Goal: Task Accomplishment & Management: Manage account settings

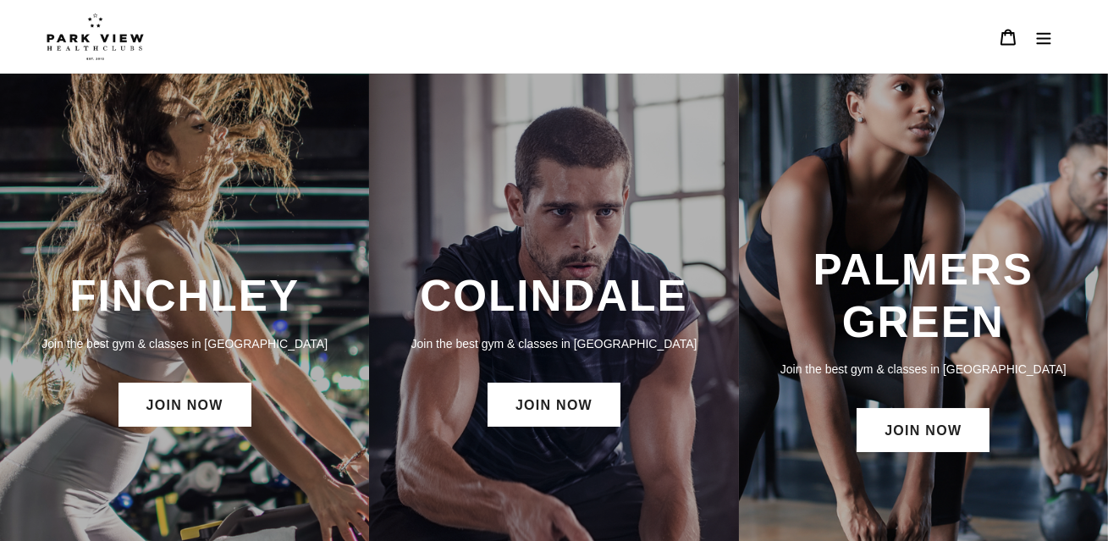
click at [1034, 46] on button "Menu" at bounding box center [1044, 37] width 36 height 36
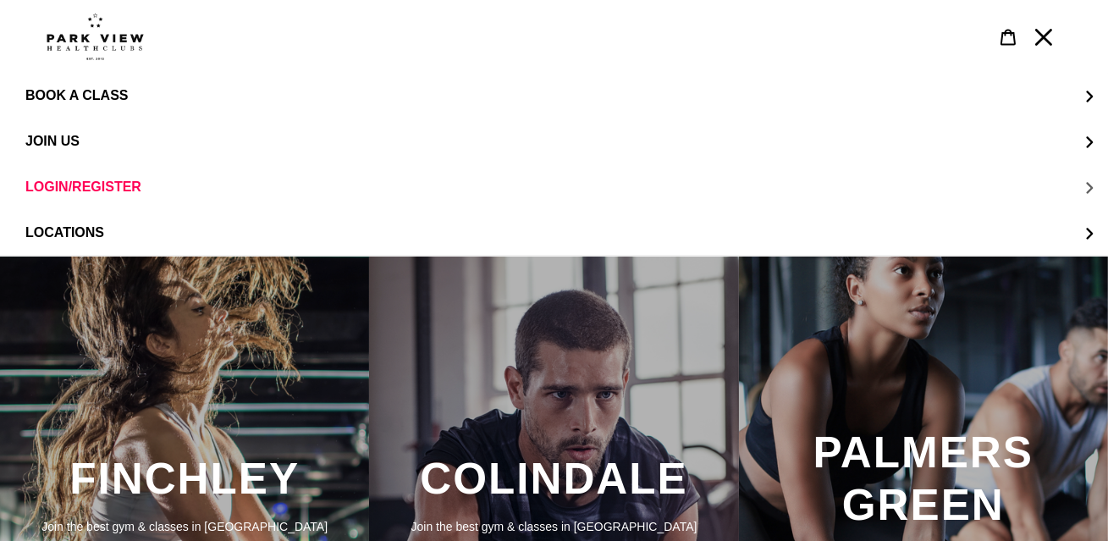
click at [93, 185] on span "LOGIN/REGISTER" at bounding box center [83, 186] width 116 height 15
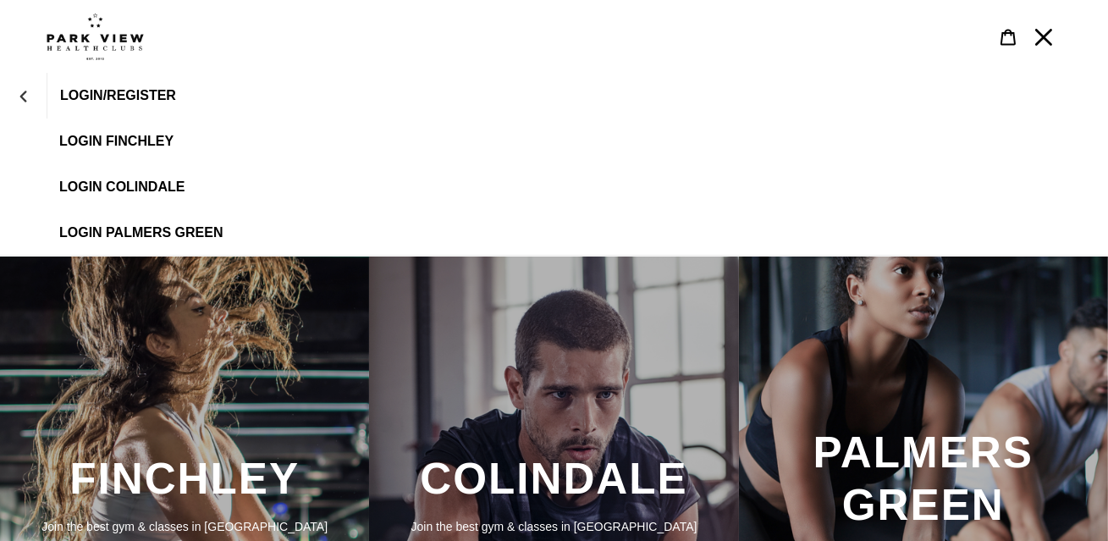
click at [140, 141] on span "LOGIN FINCHLEY" at bounding box center [116, 141] width 114 height 15
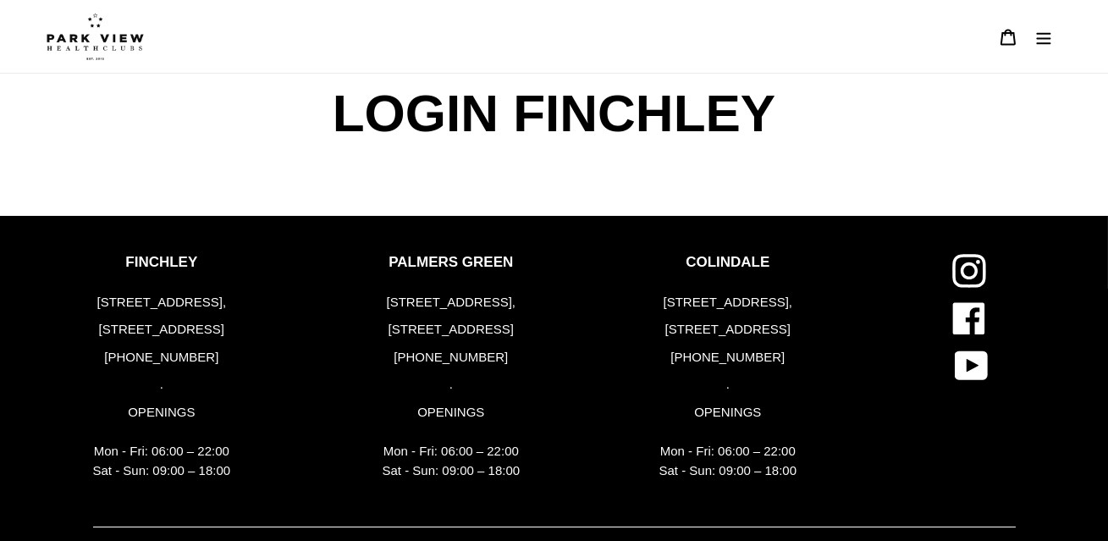
click at [1044, 42] on icon "Menu" at bounding box center [1044, 38] width 14 height 12
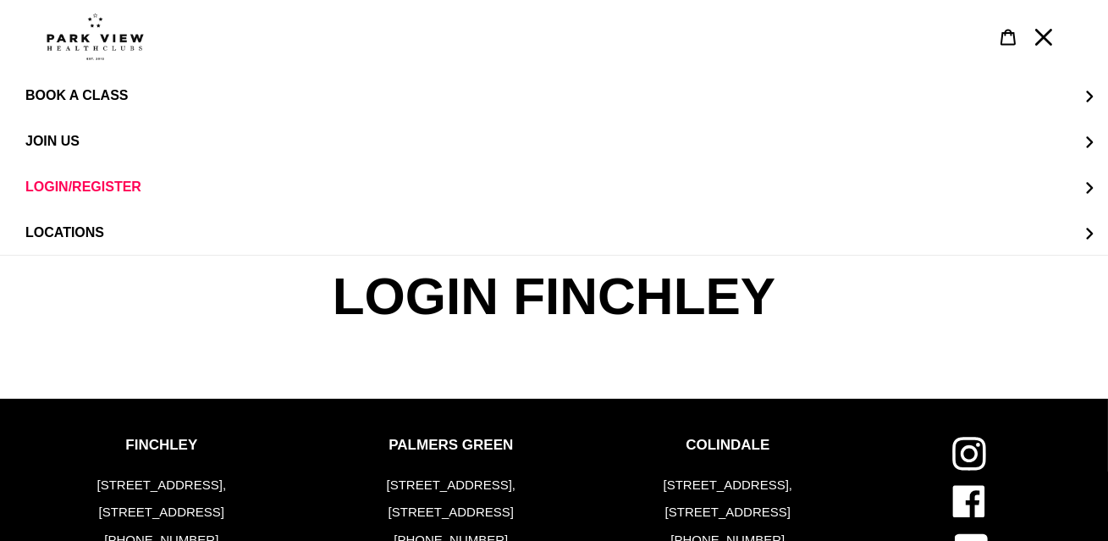
click at [1044, 42] on icon "Menu" at bounding box center [1043, 37] width 17 height 17
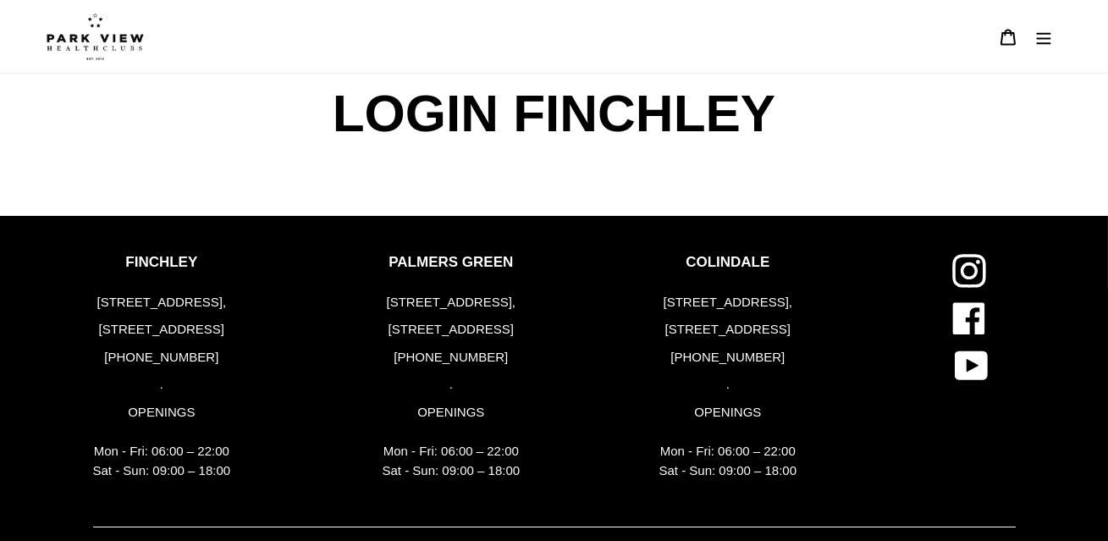
click at [173, 286] on div "FINCHLEY 183-191 Ballards Lane, London, N3 1LP +44 (0) 2083461446 . OPENINGS Mo…" at bounding box center [162, 371] width 138 height 234
click at [173, 268] on p "FINCHLEY" at bounding box center [162, 262] width 138 height 17
click at [1050, 34] on icon "Menu" at bounding box center [1043, 37] width 17 height 17
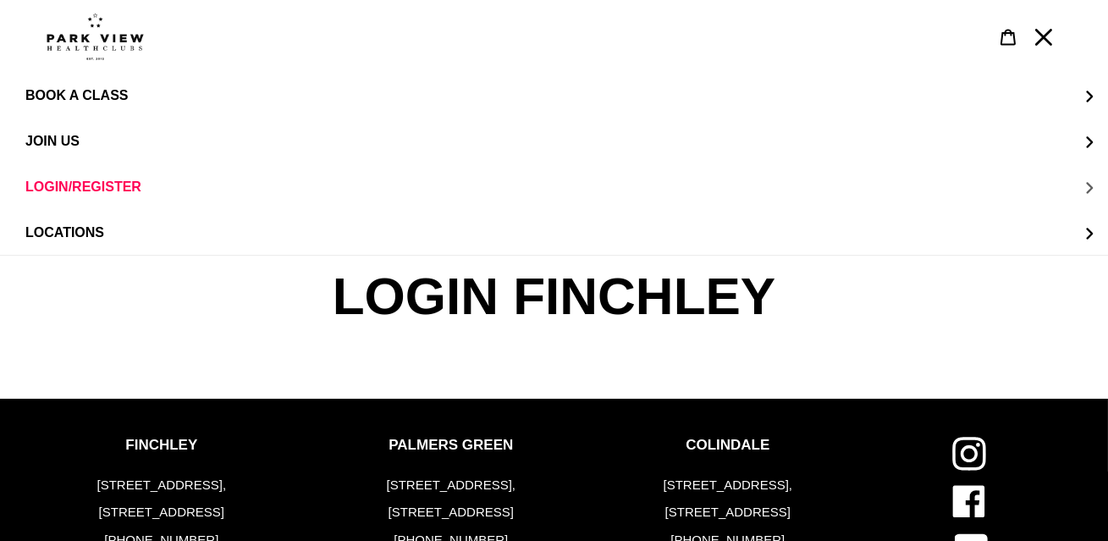
click at [111, 184] on span "LOGIN/REGISTER" at bounding box center [83, 186] width 116 height 14
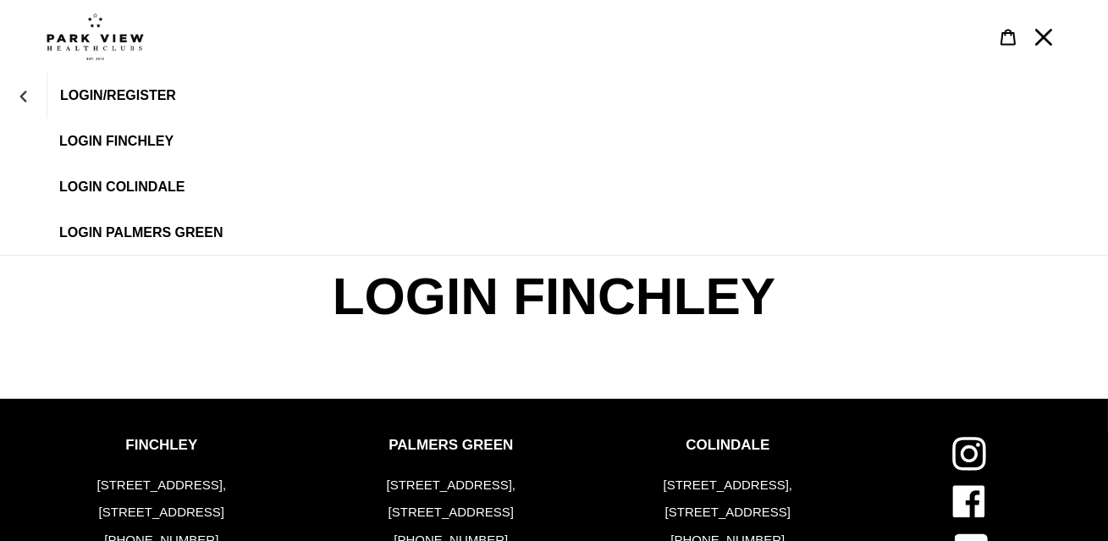
click at [124, 140] on span "LOGIN FINCHLEY" at bounding box center [116, 141] width 114 height 15
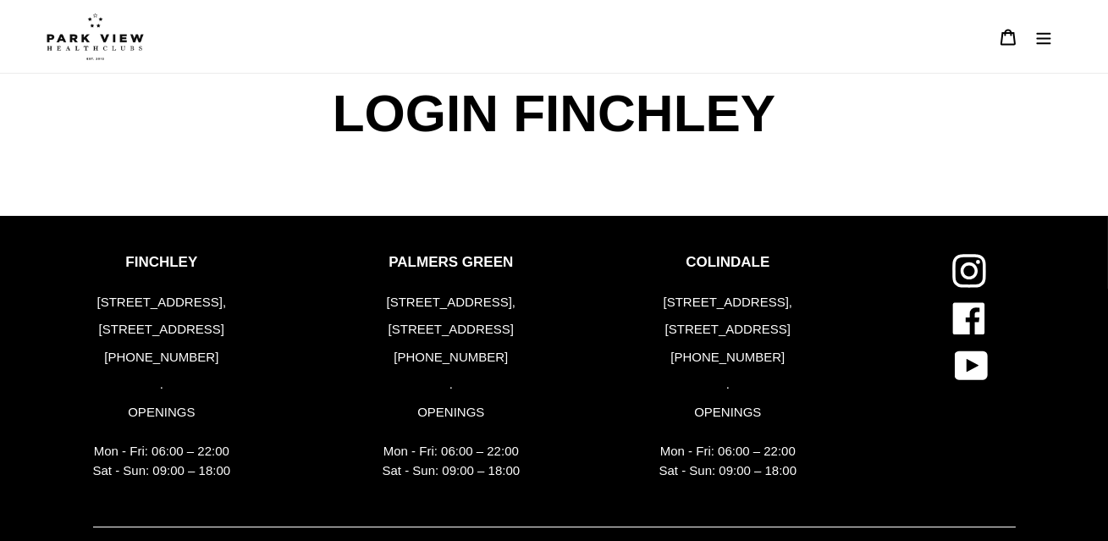
click at [130, 33] on img at bounding box center [95, 36] width 97 height 47
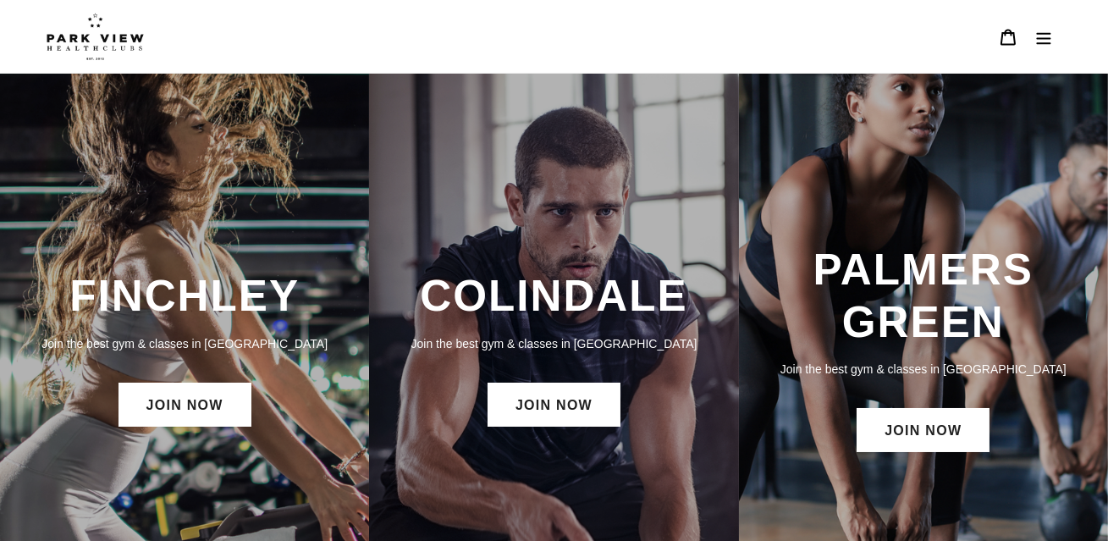
click at [1045, 42] on icon "Menu" at bounding box center [1044, 38] width 14 height 12
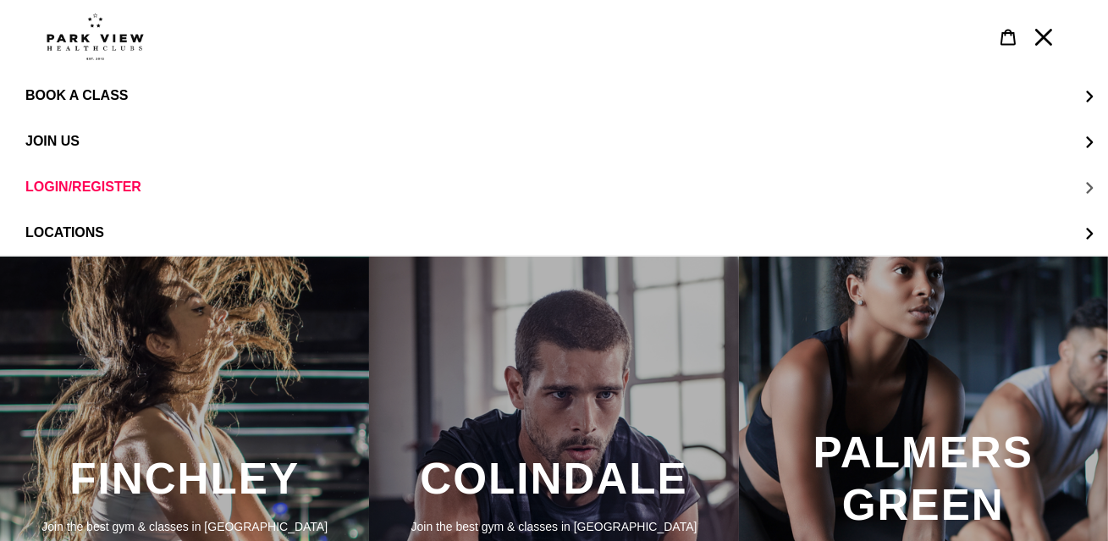
click at [103, 185] on span "LOGIN/REGISTER" at bounding box center [83, 186] width 116 height 15
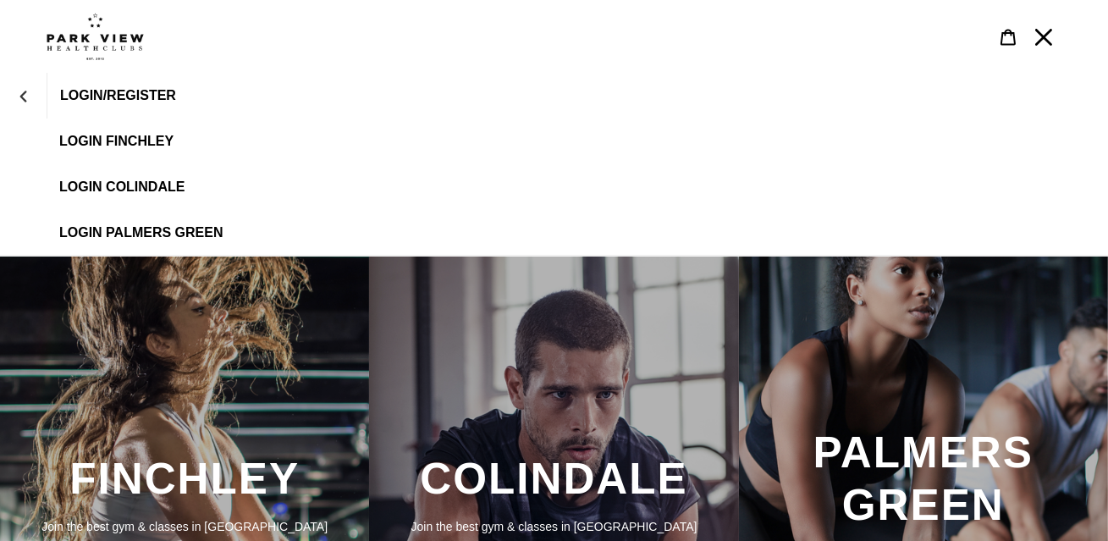
click at [107, 98] on span "LOGIN/REGISTER" at bounding box center [118, 95] width 116 height 15
click at [116, 140] on span "LOGIN FINCHLEY" at bounding box center [116, 141] width 114 height 15
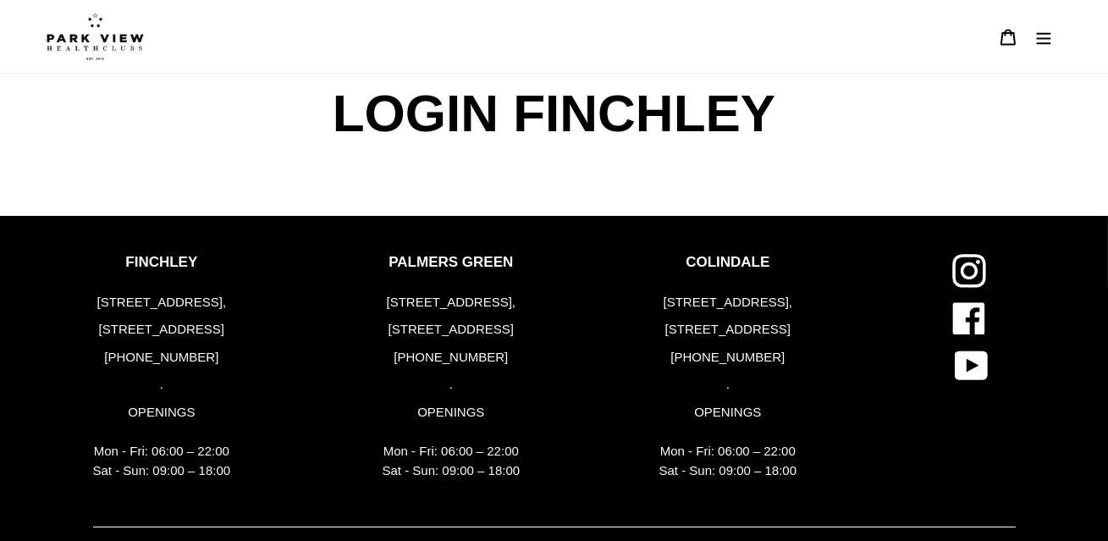
click at [444, 113] on span "LOGIN FINCHLEY" at bounding box center [554, 114] width 452 height 80
